Goal: Find specific page/section: Find specific page/section

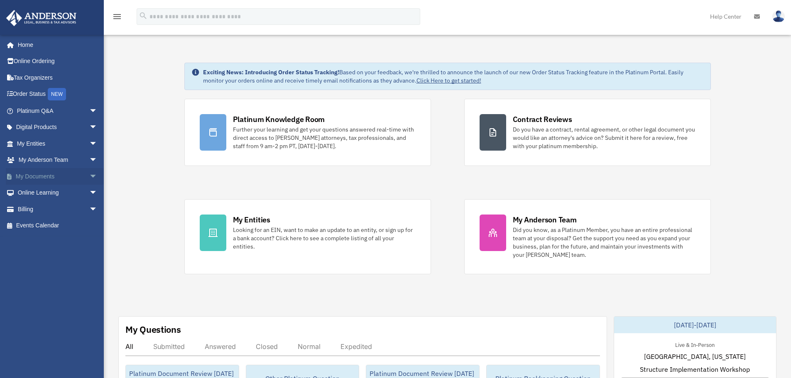
click at [89, 176] on span "arrow_drop_down" at bounding box center [97, 176] width 17 height 17
click at [89, 177] on span "arrow_drop_up" at bounding box center [97, 176] width 17 height 17
click at [89, 175] on span "arrow_drop_down" at bounding box center [97, 176] width 17 height 17
click at [89, 177] on span "arrow_drop_up" at bounding box center [97, 176] width 17 height 17
click at [89, 175] on span "arrow_drop_down" at bounding box center [97, 176] width 17 height 17
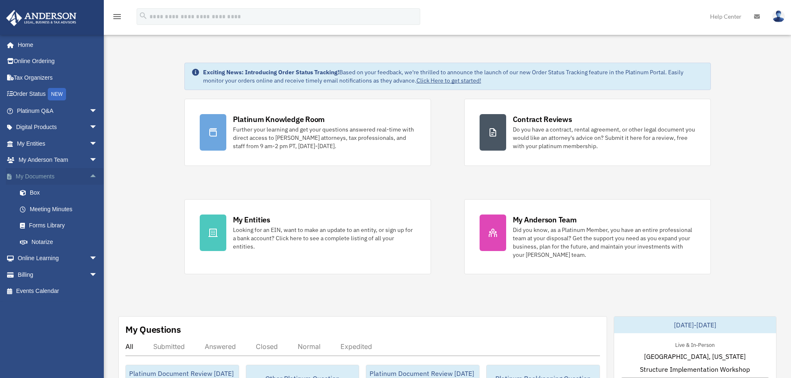
click at [89, 175] on span "arrow_drop_up" at bounding box center [97, 176] width 17 height 17
click at [89, 176] on span "arrow_drop_down" at bounding box center [97, 176] width 17 height 17
click at [89, 177] on span "arrow_drop_up" at bounding box center [97, 176] width 17 height 17
click at [89, 179] on span "arrow_drop_down" at bounding box center [97, 176] width 17 height 17
click at [89, 177] on span "arrow_drop_up" at bounding box center [97, 176] width 17 height 17
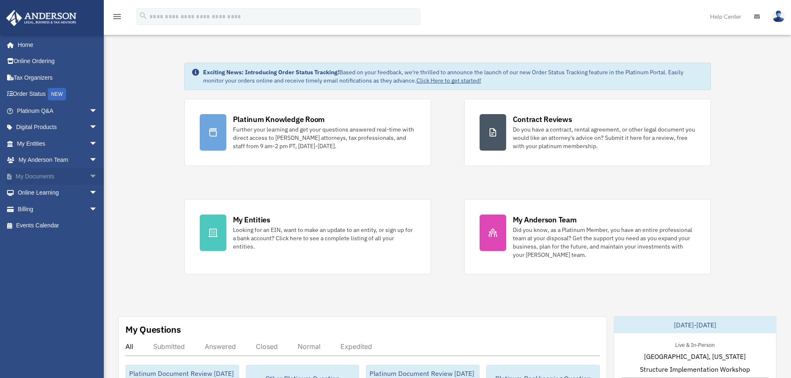
click at [89, 177] on span "arrow_drop_down" at bounding box center [97, 176] width 17 height 17
click at [90, 177] on span "arrow_drop_up" at bounding box center [97, 176] width 17 height 17
click at [89, 175] on span "arrow_drop_down" at bounding box center [97, 176] width 17 height 17
click at [89, 177] on span "arrow_drop_up" at bounding box center [97, 176] width 17 height 17
click at [89, 176] on span "arrow_drop_down" at bounding box center [97, 176] width 17 height 17
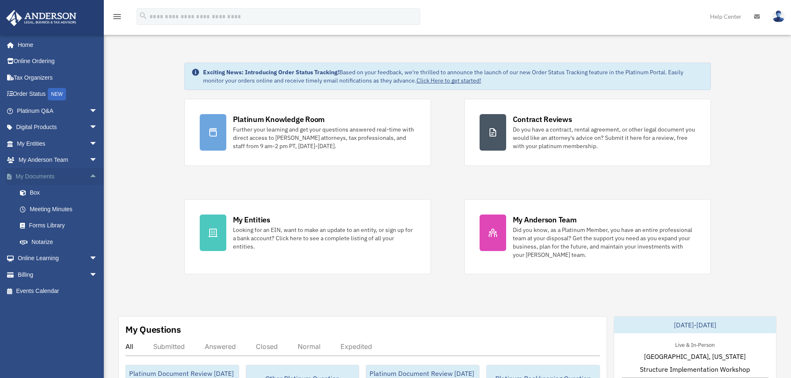
click at [91, 177] on span "arrow_drop_up" at bounding box center [97, 176] width 17 height 17
click at [89, 175] on span "arrow_drop_down" at bounding box center [97, 176] width 17 height 17
click at [89, 176] on span "arrow_drop_up" at bounding box center [97, 176] width 17 height 17
drag, startPoint x: 165, startPoint y: 91, endPoint x: 445, endPoint y: 185, distance: 295.9
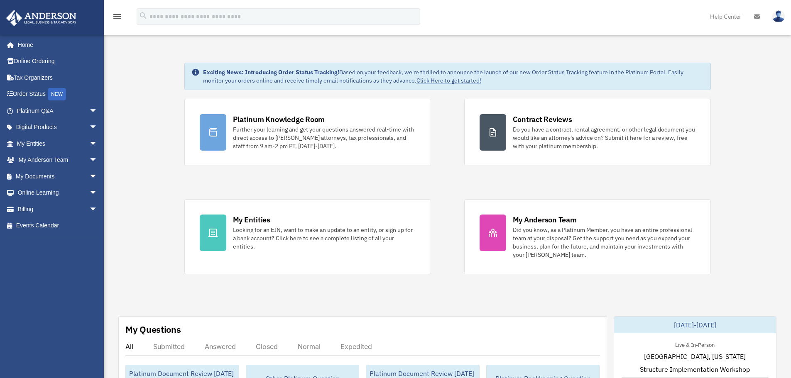
click at [447, 188] on div "Platinum Knowledge Room Further your learning and get your questions answered r…" at bounding box center [447, 187] width 527 height 176
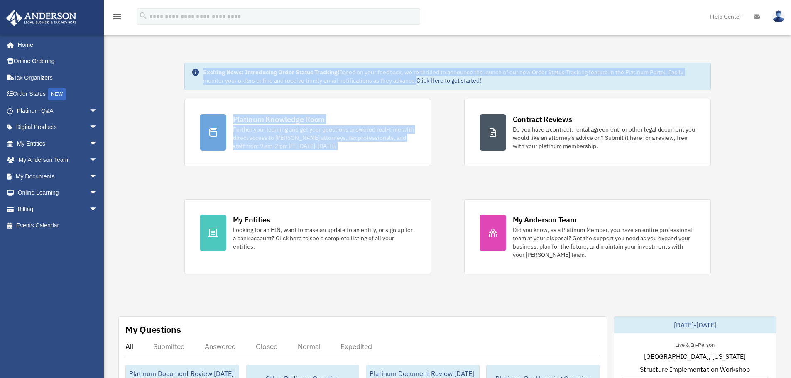
drag, startPoint x: 318, startPoint y: 114, endPoint x: 184, endPoint y: 68, distance: 141.6
click at [348, 86] on div "Exciting News: Introducing Order Status Tracking! Based on your feedback, we're…" at bounding box center [447, 76] width 527 height 27
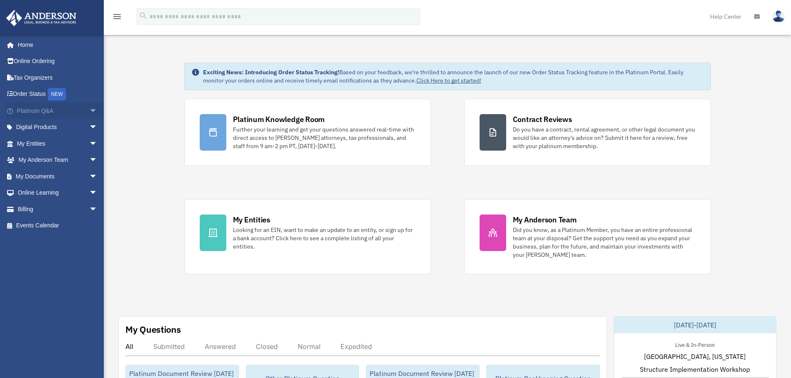
click at [89, 113] on span "arrow_drop_down" at bounding box center [97, 111] width 17 height 17
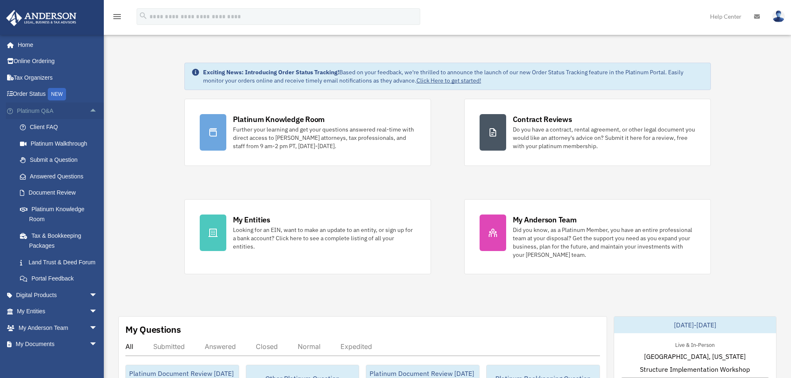
click at [89, 112] on span "arrow_drop_up" at bounding box center [97, 111] width 17 height 17
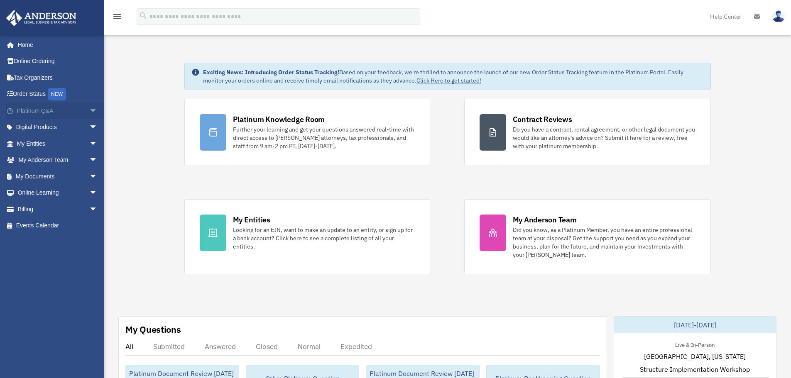
click at [89, 112] on span "arrow_drop_down" at bounding box center [97, 111] width 17 height 17
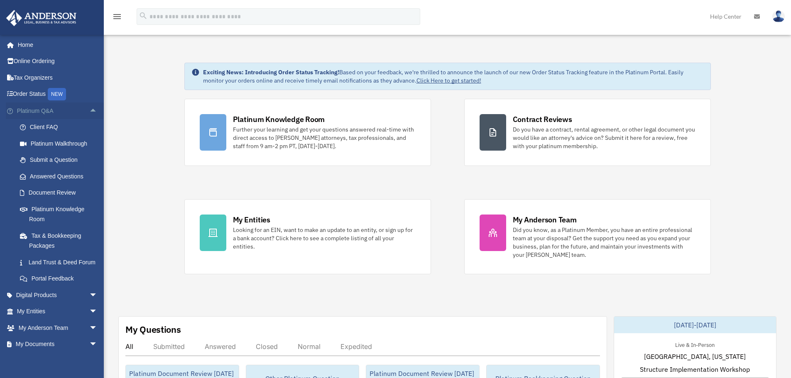
click at [89, 107] on span "arrow_drop_up" at bounding box center [97, 111] width 17 height 17
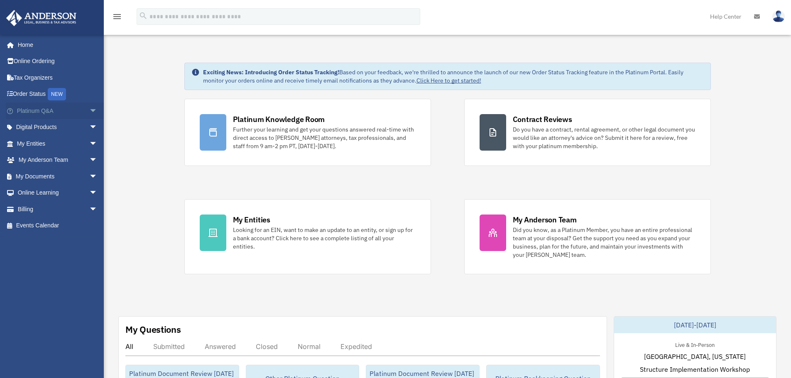
click at [89, 114] on span "arrow_drop_down" at bounding box center [97, 111] width 17 height 17
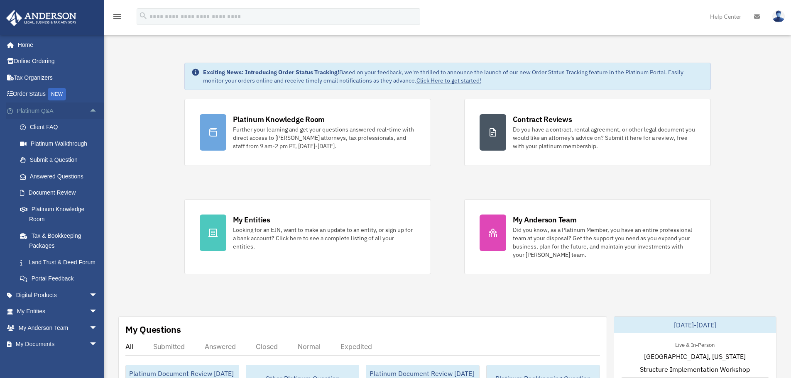
click at [89, 111] on span "arrow_drop_up" at bounding box center [97, 111] width 17 height 17
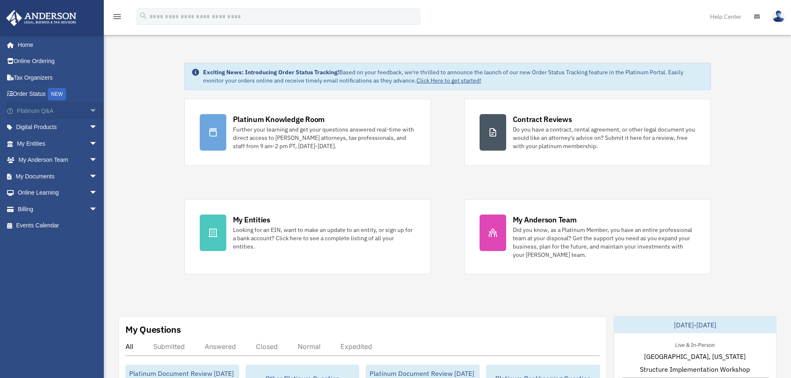
click at [89, 114] on span "arrow_drop_down" at bounding box center [97, 111] width 17 height 17
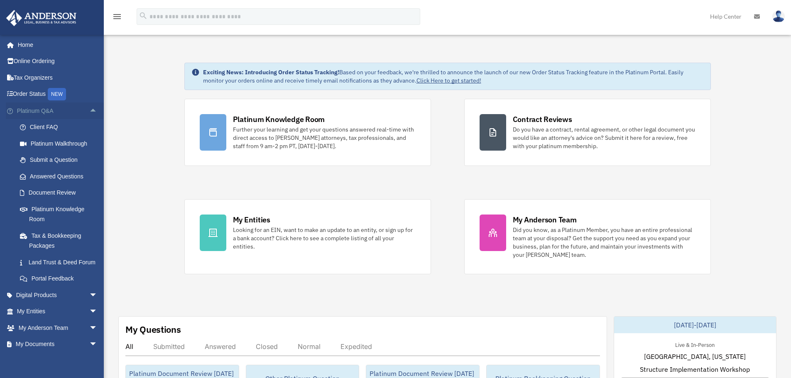
click at [89, 111] on span "arrow_drop_up" at bounding box center [97, 111] width 17 height 17
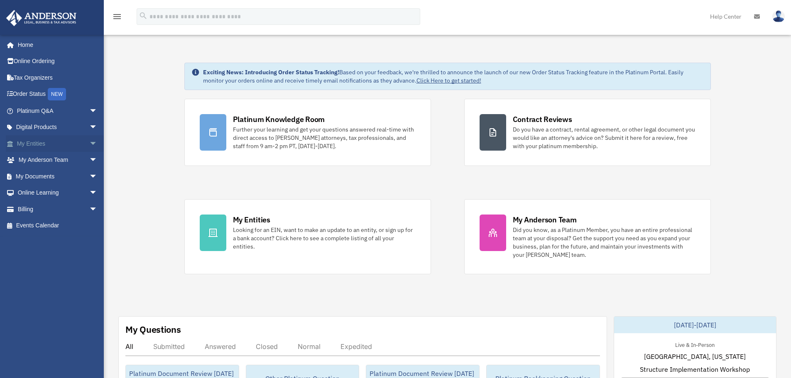
click at [89, 142] on span "arrow_drop_down" at bounding box center [97, 143] width 17 height 17
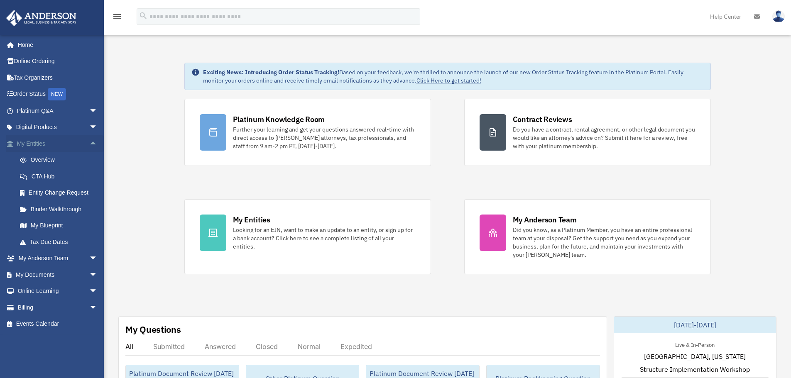
click at [89, 147] on span "arrow_drop_up" at bounding box center [97, 143] width 17 height 17
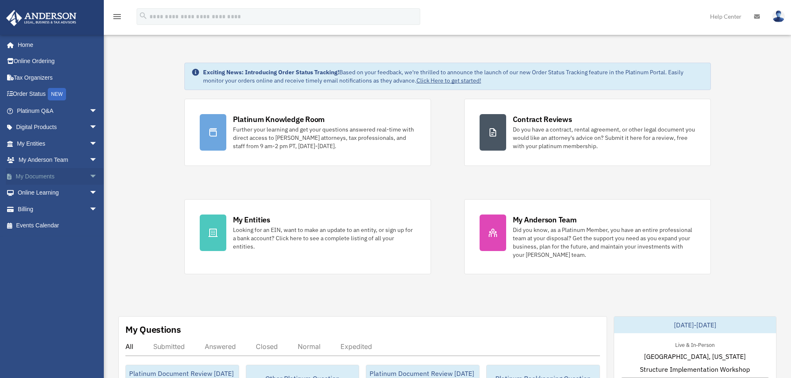
click at [89, 179] on span "arrow_drop_down" at bounding box center [97, 176] width 17 height 17
click at [89, 178] on span "arrow_drop_up" at bounding box center [97, 176] width 17 height 17
click at [89, 179] on span "arrow_drop_down" at bounding box center [97, 176] width 17 height 17
click at [89, 179] on span "arrow_drop_up" at bounding box center [97, 176] width 17 height 17
click at [89, 179] on span "arrow_drop_down" at bounding box center [97, 176] width 17 height 17
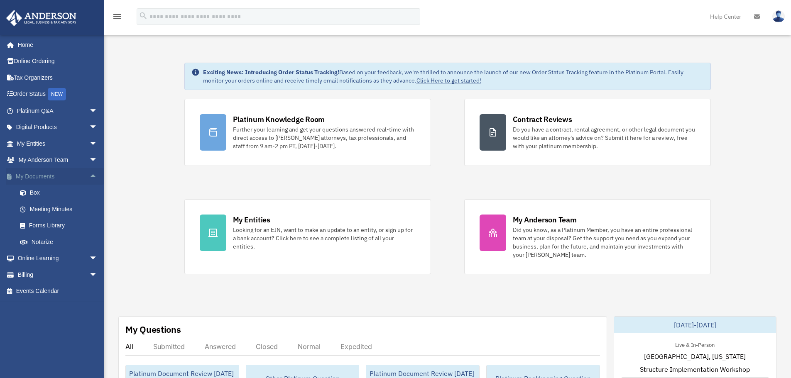
click at [89, 178] on span "arrow_drop_up" at bounding box center [97, 176] width 17 height 17
click at [90, 178] on span "arrow_drop_down" at bounding box center [97, 176] width 17 height 17
click at [89, 177] on span "arrow_drop_up" at bounding box center [97, 176] width 17 height 17
click at [89, 176] on span "arrow_drop_down" at bounding box center [97, 176] width 17 height 17
click at [41, 195] on link "Box" at bounding box center [61, 193] width 98 height 17
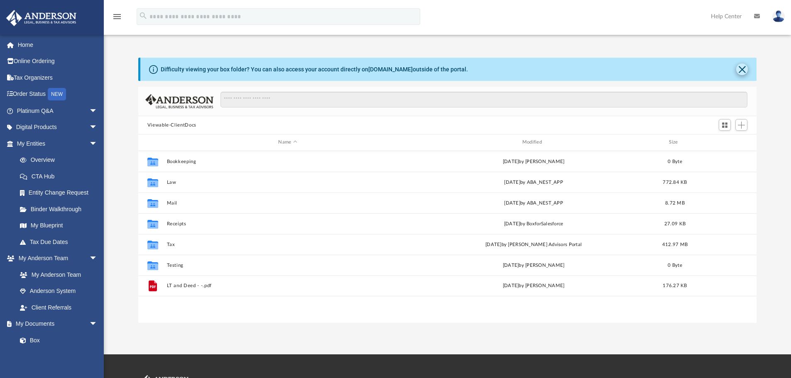
scroll to position [183, 612]
click at [739, 71] on button "Close" at bounding box center [743, 70] width 12 height 12
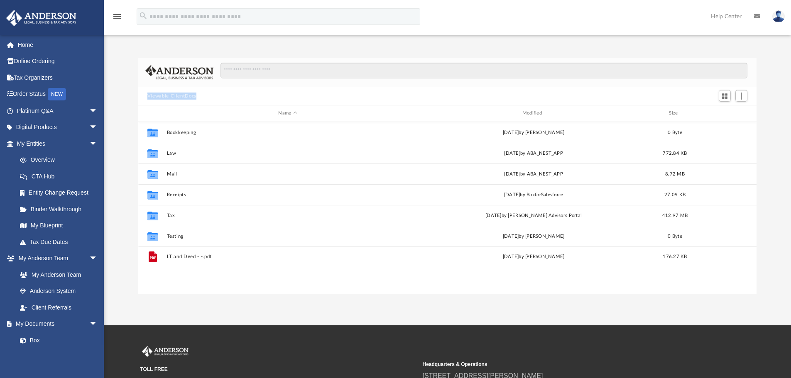
drag, startPoint x: 141, startPoint y: 98, endPoint x: 220, endPoint y: 95, distance: 78.6
click at [220, 95] on div "Viewable-ClientDocs" at bounding box center [447, 96] width 619 height 18
click at [220, 96] on div "Viewable-ClientDocs" at bounding box center [447, 96] width 619 height 18
drag, startPoint x: 220, startPoint y: 96, endPoint x: 134, endPoint y: 97, distance: 85.6
click at [134, 97] on div "Difficulty viewing your box folder? You can also access your account directly o…" at bounding box center [448, 176] width 688 height 236
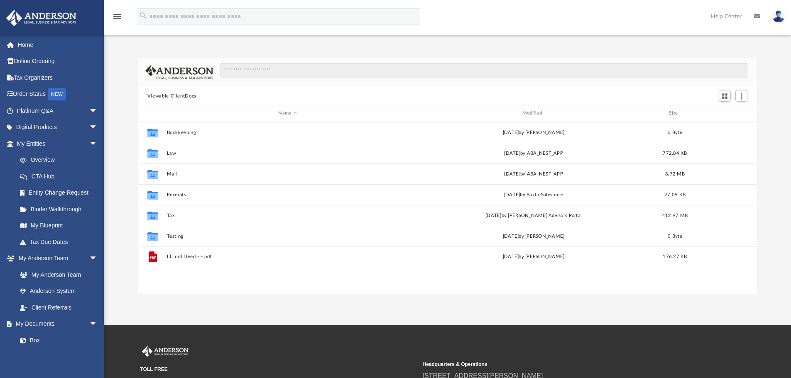
click at [125, 110] on div "Difficulty viewing your box folder? You can also access your account directly o…" at bounding box center [448, 176] width 688 height 236
click at [89, 145] on span "arrow_drop_down" at bounding box center [97, 143] width 17 height 17
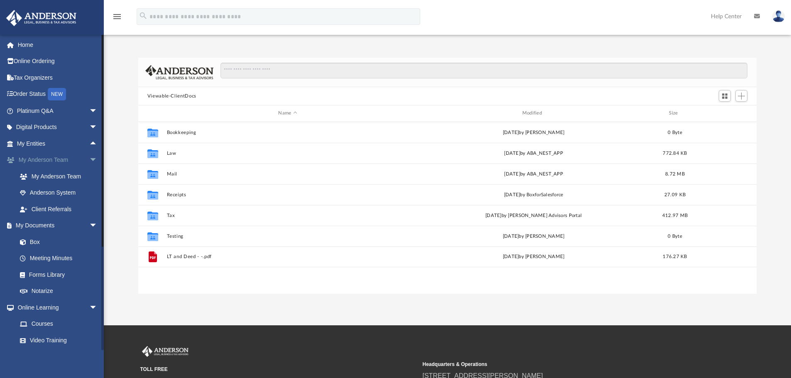
click at [89, 160] on span "arrow_drop_down" at bounding box center [97, 160] width 17 height 17
click at [89, 254] on span "arrow_drop_down" at bounding box center [97, 259] width 17 height 17
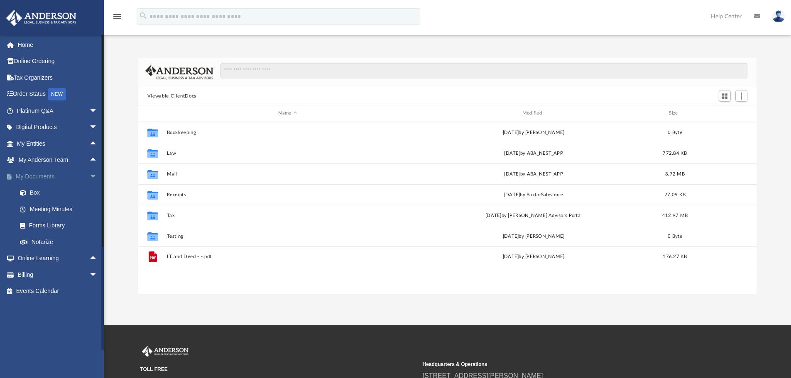
click at [91, 179] on span "arrow_drop_down" at bounding box center [97, 176] width 17 height 17
click at [90, 176] on span "arrow_drop_up" at bounding box center [97, 176] width 17 height 17
click at [89, 176] on span "arrow_drop_down" at bounding box center [97, 176] width 17 height 17
click at [93, 177] on span "arrow_drop_up" at bounding box center [97, 176] width 17 height 17
click at [92, 175] on span "arrow_drop_down" at bounding box center [97, 176] width 17 height 17
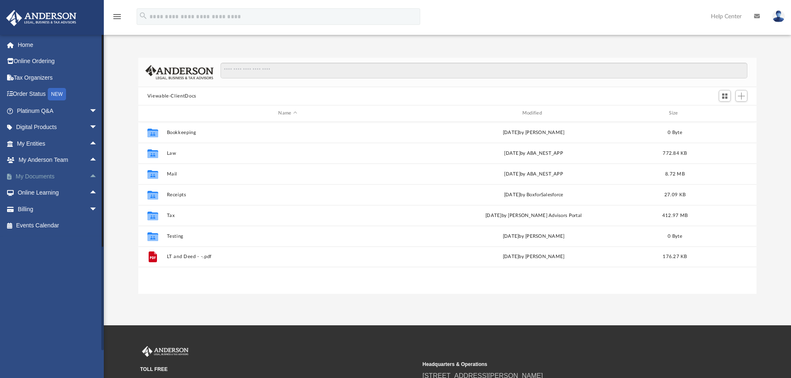
click at [89, 172] on span "arrow_drop_up" at bounding box center [97, 176] width 17 height 17
click at [90, 177] on span "arrow_drop_down" at bounding box center [97, 176] width 17 height 17
click at [90, 145] on span "arrow_drop_up" at bounding box center [97, 143] width 17 height 17
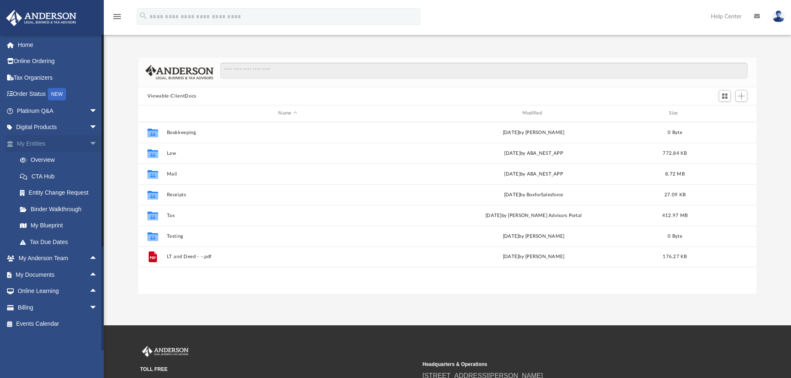
click at [89, 143] on span "arrow_drop_down" at bounding box center [97, 143] width 17 height 17
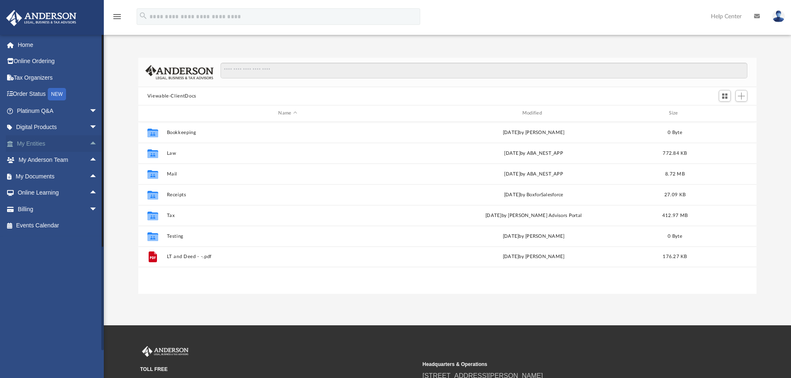
click at [89, 145] on span "arrow_drop_up" at bounding box center [97, 143] width 17 height 17
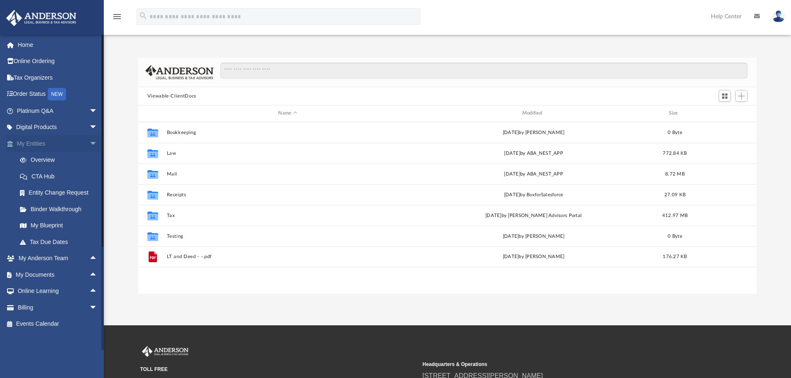
click at [89, 141] on span "arrow_drop_down" at bounding box center [97, 143] width 17 height 17
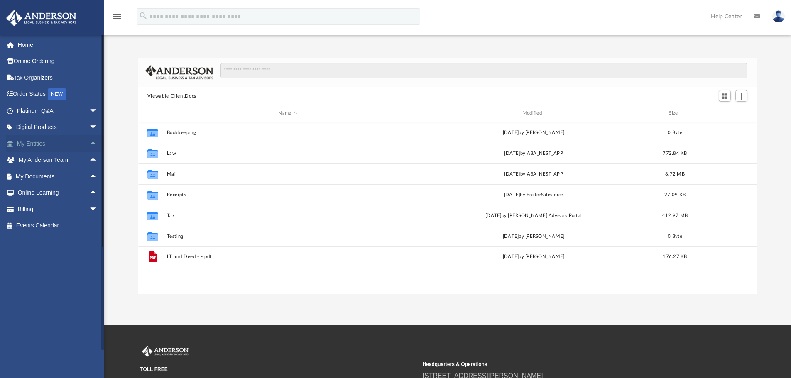
click at [90, 141] on span "arrow_drop_up" at bounding box center [97, 143] width 17 height 17
